Goal: Task Accomplishment & Management: Complete application form

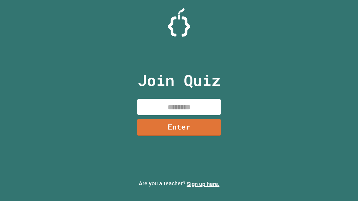
click at [203, 184] on link "Sign up here." at bounding box center [203, 184] width 33 height 7
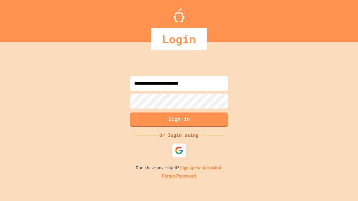
type input "**********"
